Goal: Transaction & Acquisition: Purchase product/service

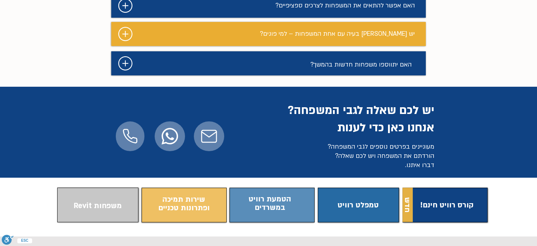
scroll to position [742, 0]
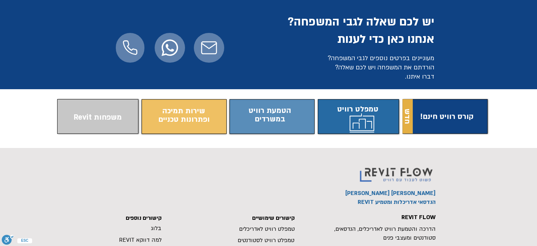
click at [364, 129] on span "התוכן משתנה כשעוברים עם העכבר" at bounding box center [358, 116] width 81 height 28
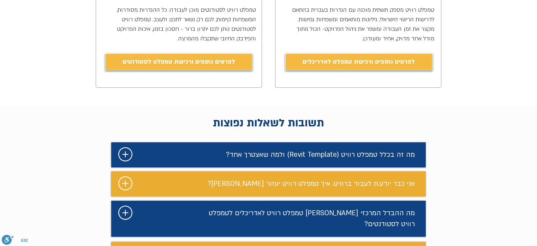
scroll to position [310, 0]
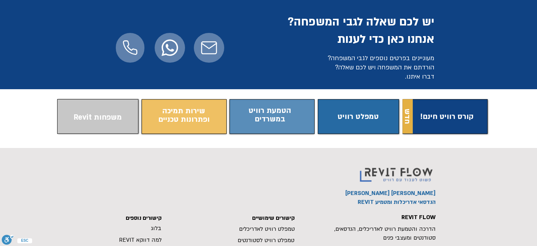
scroll to position [0, 22]
click at [114, 130] on span "התוכן משתנה כשעוברים עם העכבר" at bounding box center [97, 117] width 81 height 28
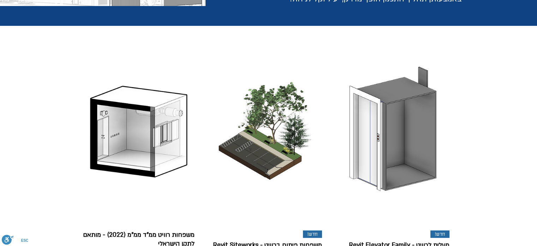
scroll to position [141, 0]
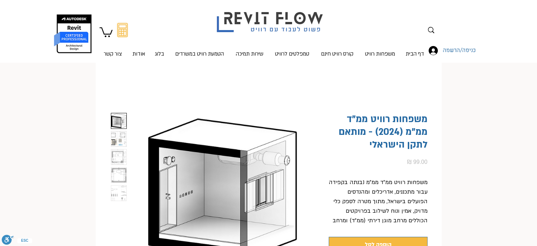
scroll to position [71, 0]
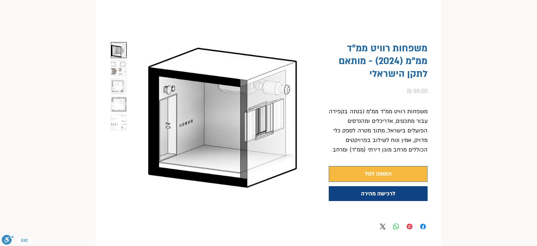
click at [118, 72] on img "button" at bounding box center [118, 67] width 15 height 15
click at [121, 71] on img "button" at bounding box center [118, 67] width 15 height 15
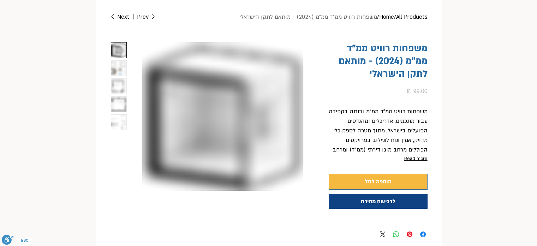
click at [119, 83] on img "3 / 5" at bounding box center [118, 85] width 15 height 15
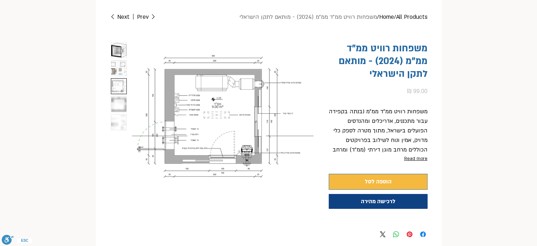
scroll to position [0, 22]
click at [116, 98] on img "4 / 5" at bounding box center [118, 103] width 15 height 15
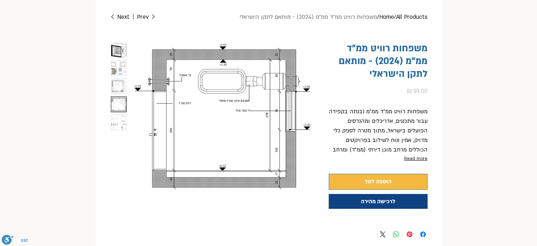
click at [115, 110] on img "4 / 5" at bounding box center [118, 103] width 15 height 15
click at [114, 117] on img "5 / 5" at bounding box center [118, 121] width 15 height 15
